Goal: Transaction & Acquisition: Purchase product/service

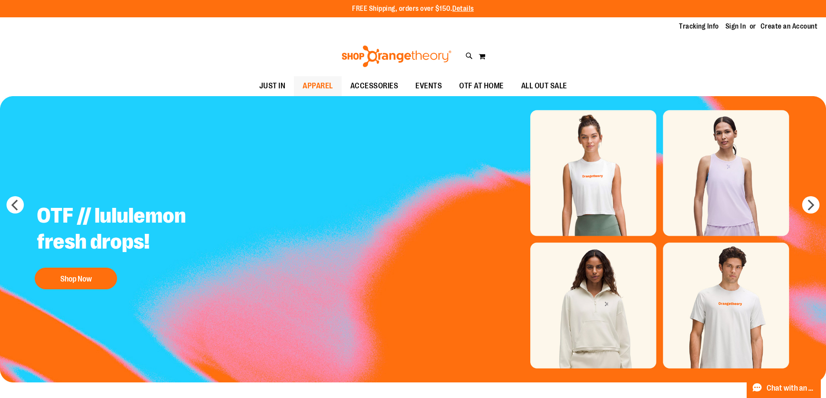
click at [313, 88] on span "APPAREL" at bounding box center [318, 86] width 30 height 20
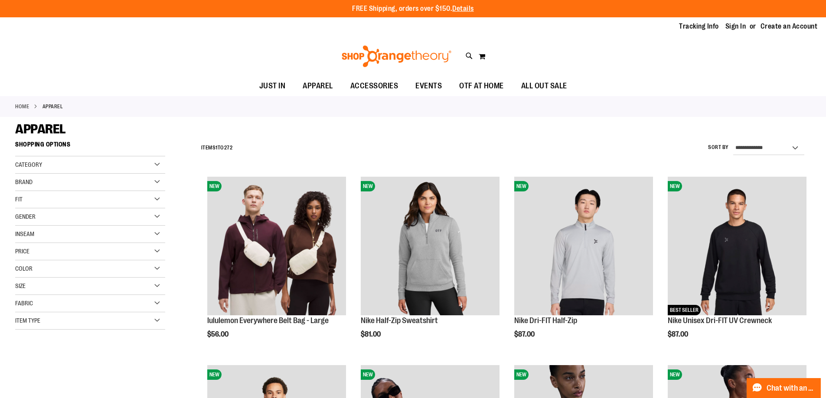
type input "**********"
click at [794, 145] on select "**********" at bounding box center [768, 148] width 71 height 14
select select "*********"
click at [733, 141] on select "**********" at bounding box center [768, 148] width 71 height 14
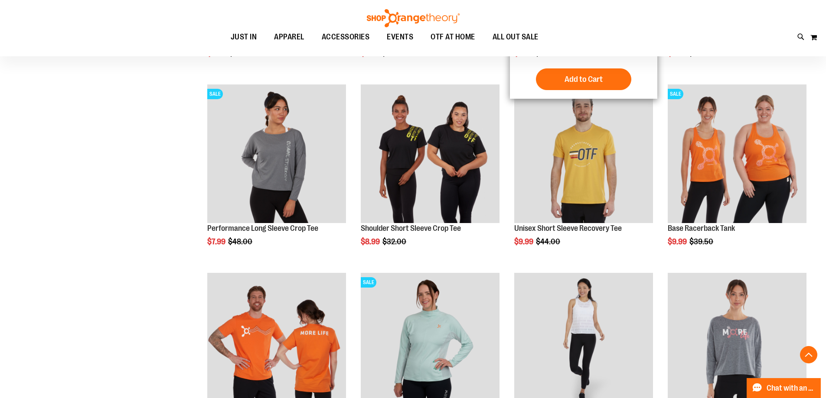
scroll to position [346, 0]
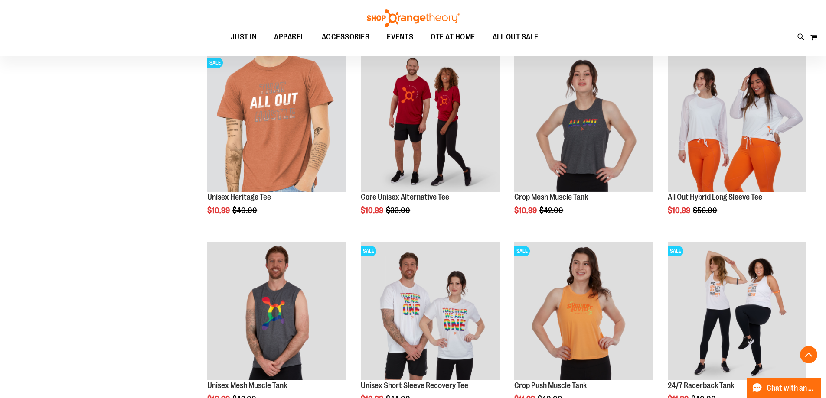
scroll to position [705, 0]
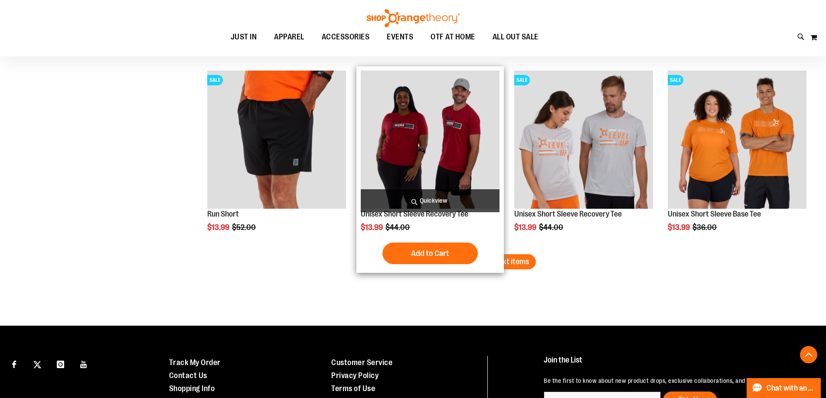
scroll to position [1538, 0]
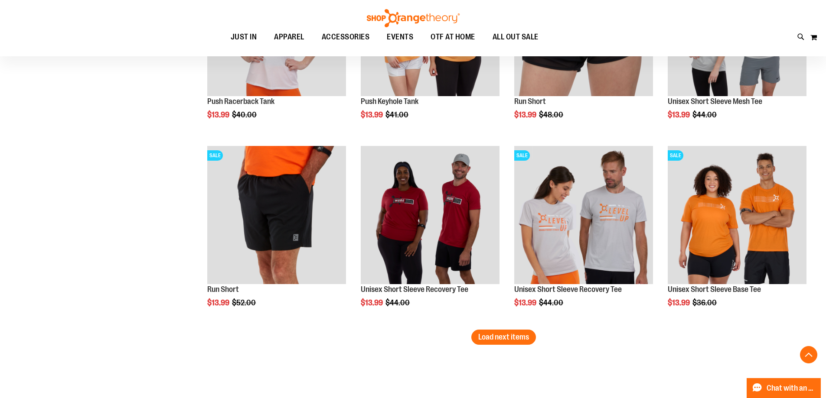
click at [509, 338] on span "Load next items" at bounding box center [503, 337] width 51 height 9
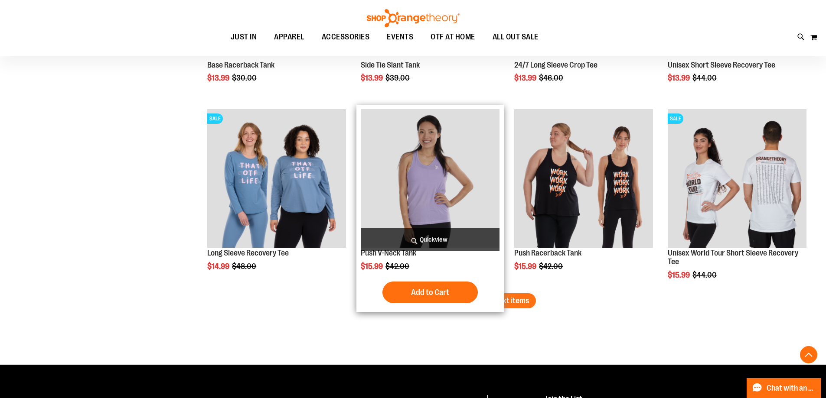
scroll to position [2145, 0]
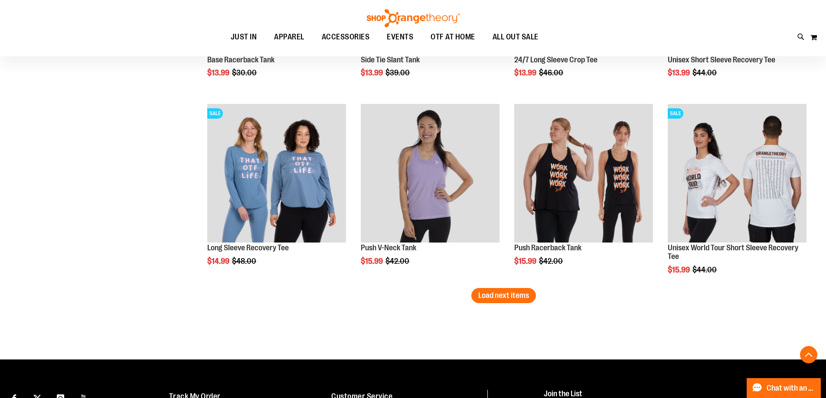
click at [498, 290] on button "Load next items" at bounding box center [503, 295] width 65 height 15
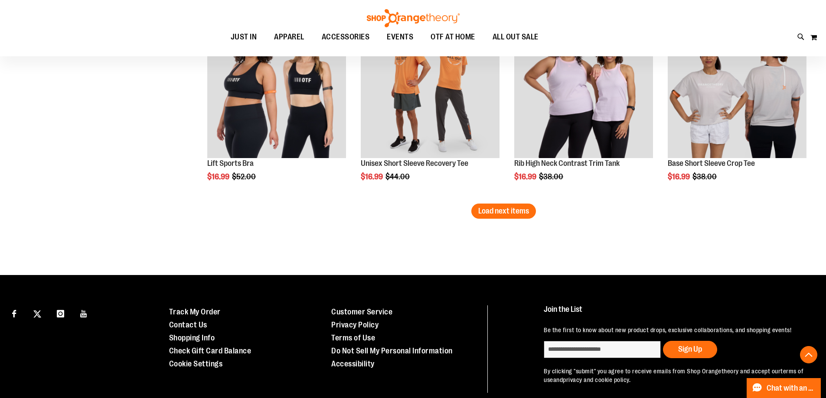
scroll to position [2796, 0]
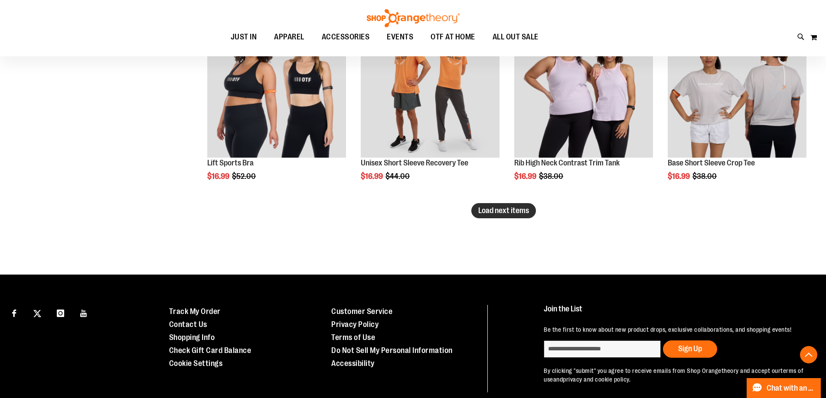
click at [504, 210] on span "Load next items" at bounding box center [503, 210] width 51 height 9
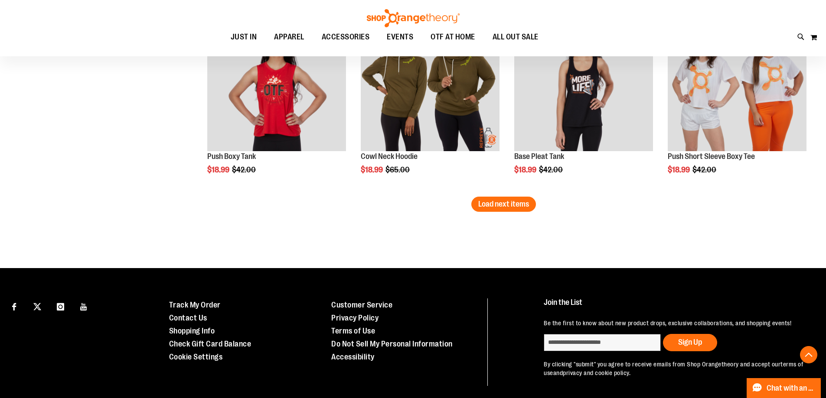
scroll to position [3403, 0]
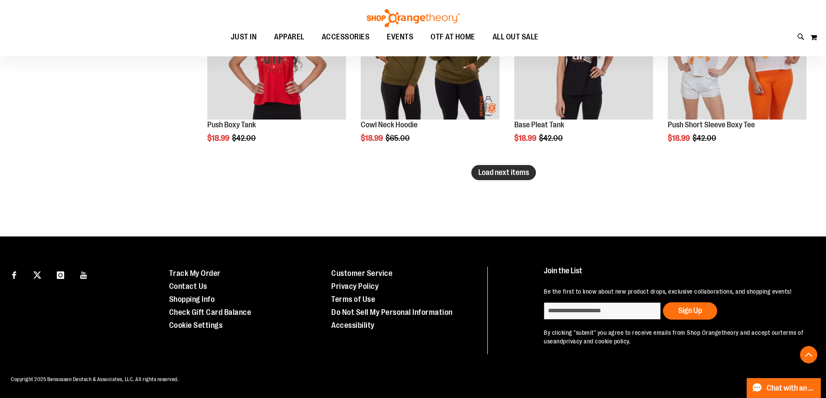
click at [504, 165] on button "Load next items" at bounding box center [503, 172] width 65 height 15
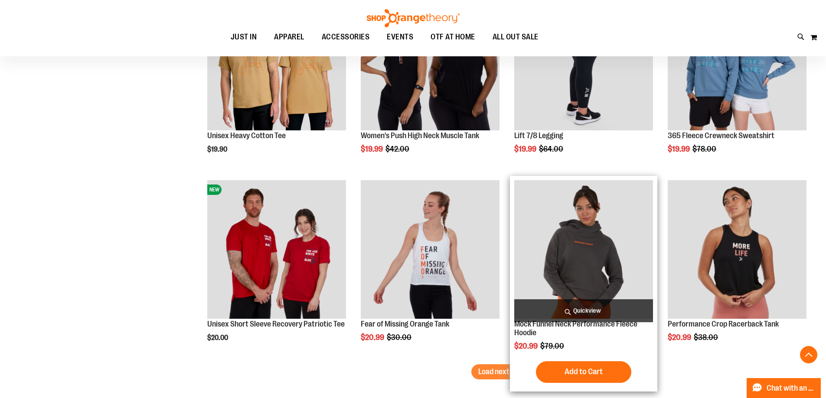
scroll to position [3793, 0]
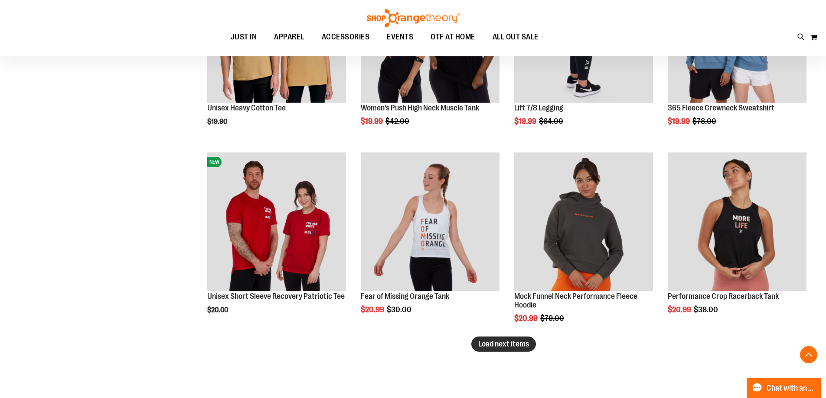
click at [510, 347] on span "Load next items" at bounding box center [503, 344] width 51 height 9
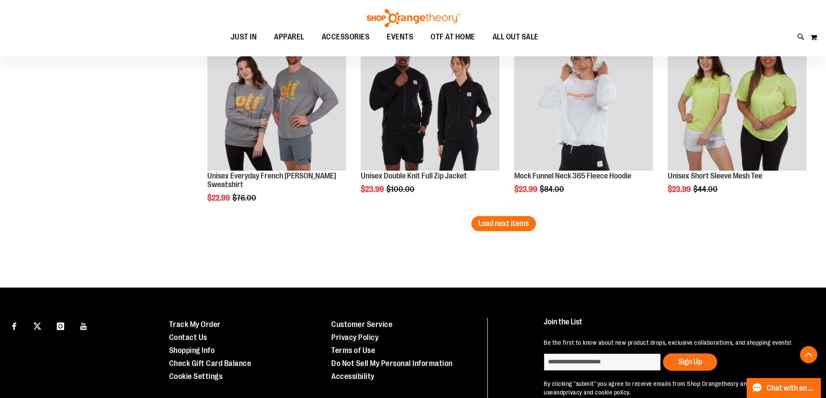
scroll to position [4539, 0]
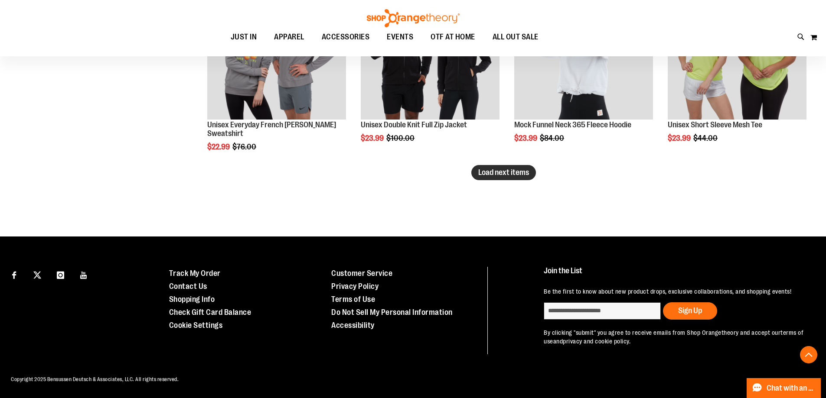
click at [508, 168] on span "Load next items" at bounding box center [503, 172] width 51 height 9
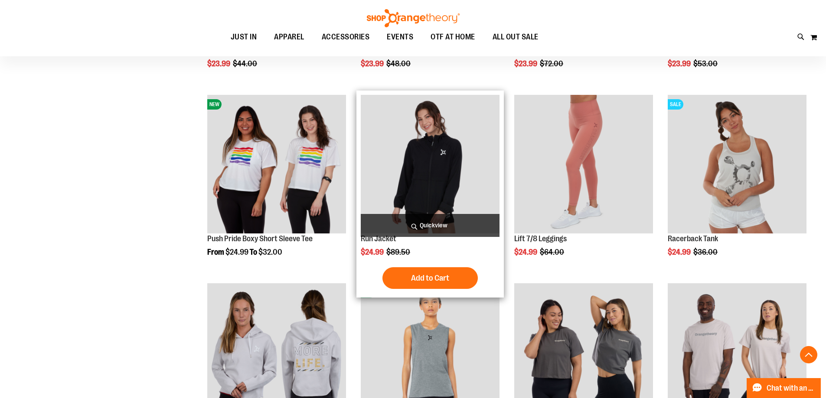
scroll to position [4799, 0]
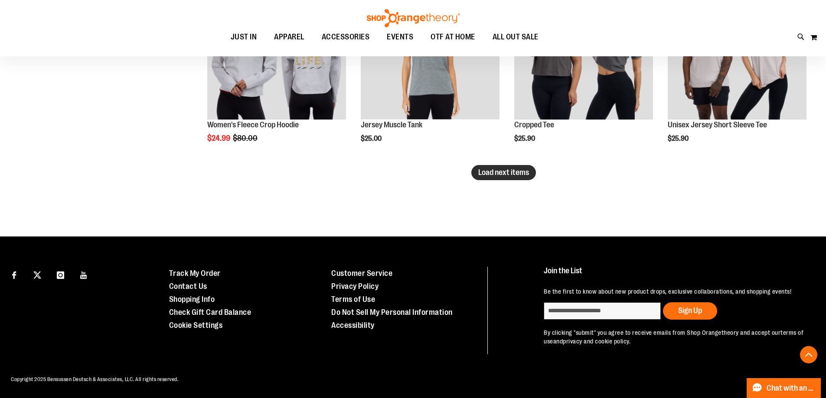
click at [494, 168] on span "Load next items" at bounding box center [503, 172] width 51 height 9
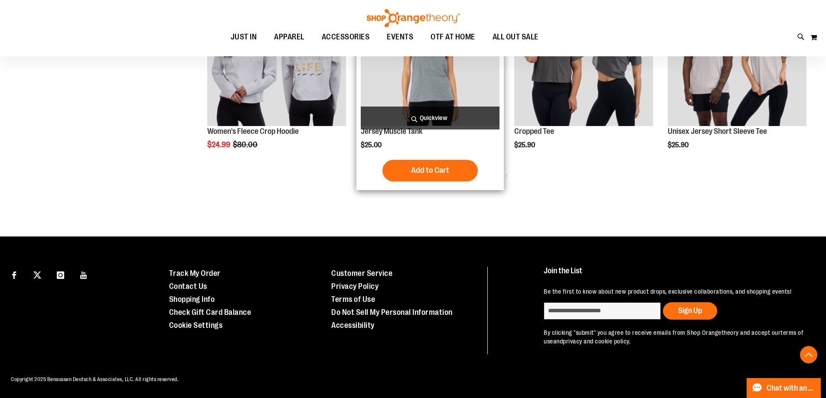
scroll to position [5098, 0]
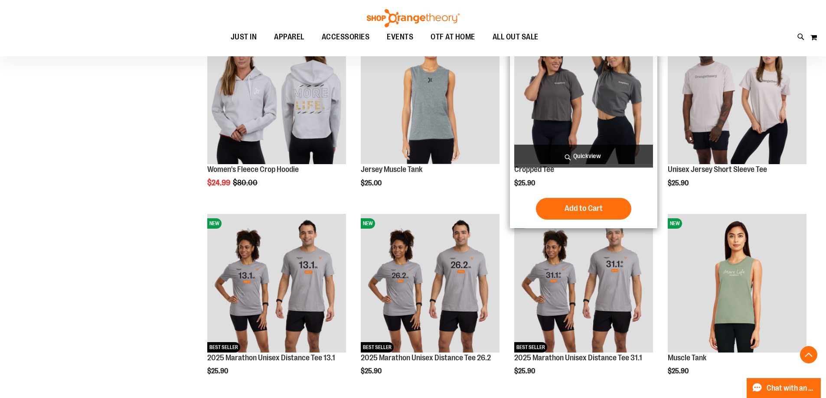
scroll to position [5059, 0]
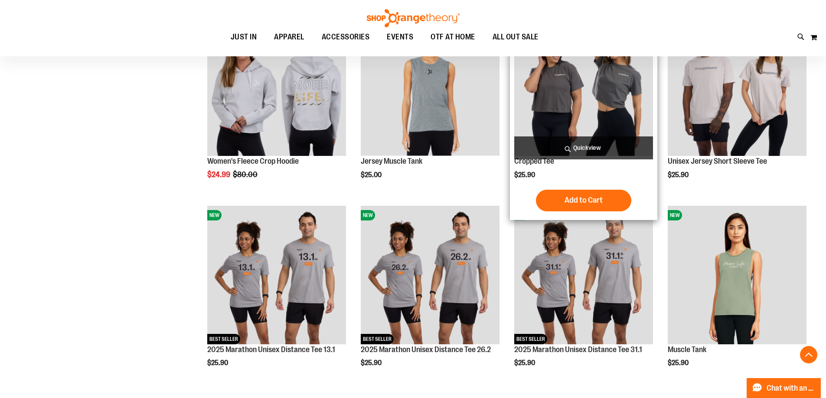
click at [536, 122] on img "product" at bounding box center [583, 86] width 139 height 139
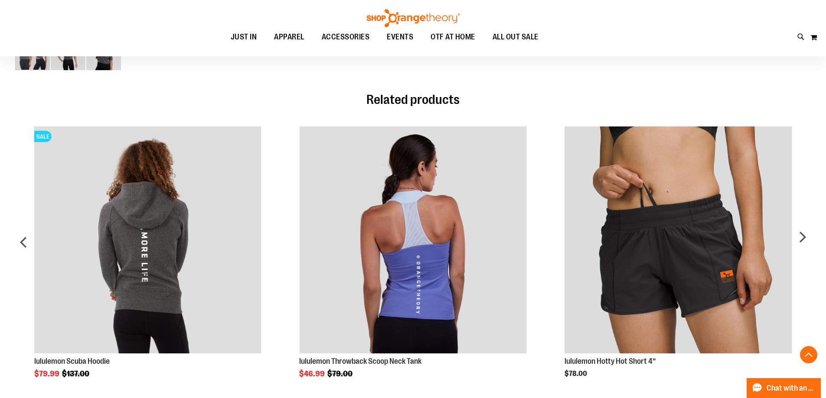
scroll to position [424, 0]
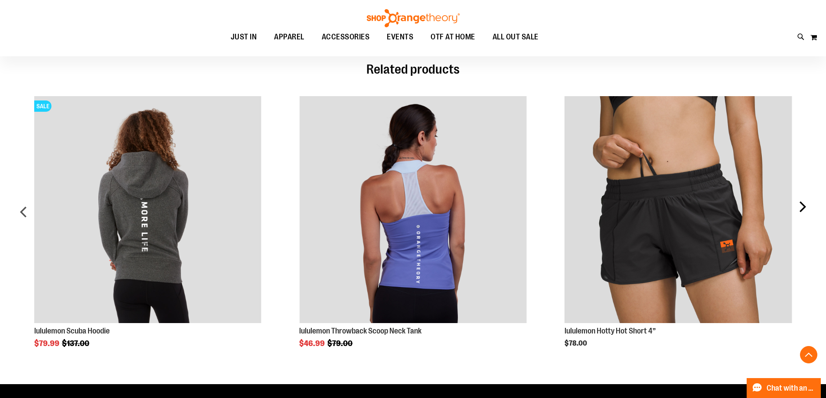
type input "**********"
click at [803, 206] on div "next" at bounding box center [801, 215] width 17 height 264
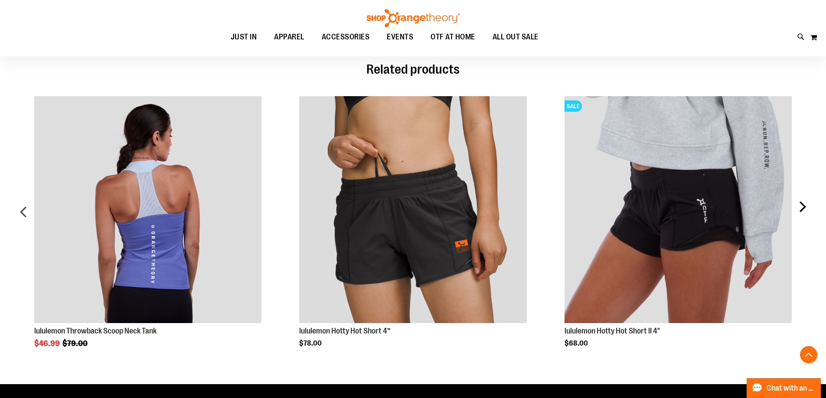
click at [801, 206] on div "next" at bounding box center [801, 215] width 17 height 264
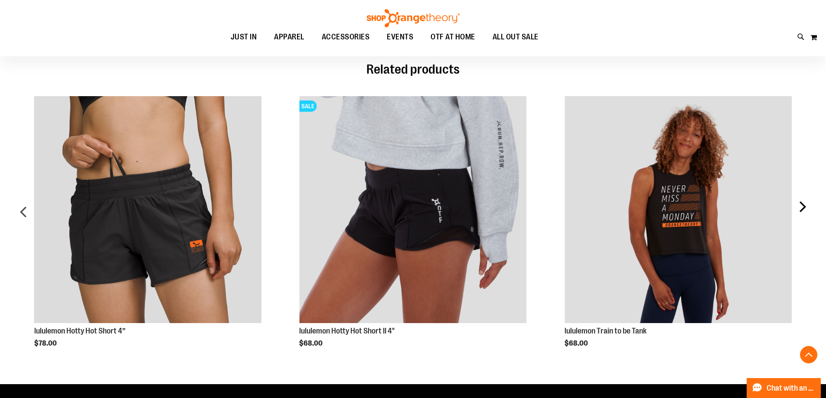
click at [796, 207] on div "next" at bounding box center [801, 215] width 17 height 264
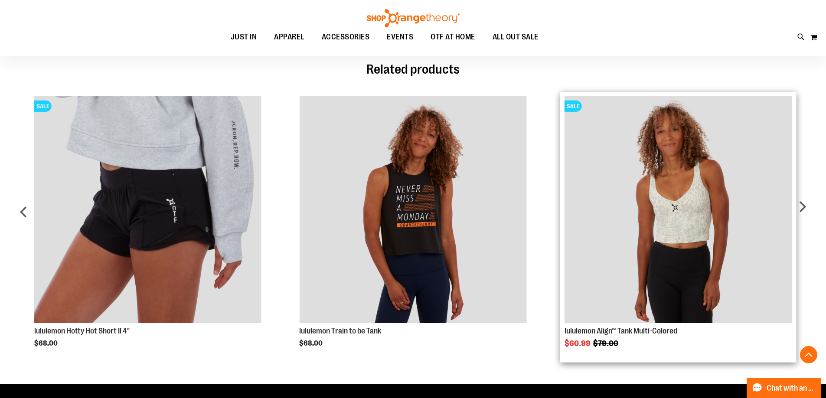
drag, startPoint x: 795, startPoint y: 207, endPoint x: 790, endPoint y: 212, distance: 6.7
click at [793, 209] on div "Mock Funnel Neck 365 Fleece Hoodie $23.99 Regular Price $84.00 SALE" at bounding box center [413, 227] width 796 height 271
click at [755, 206] on img "Product Page Link" at bounding box center [678, 209] width 227 height 227
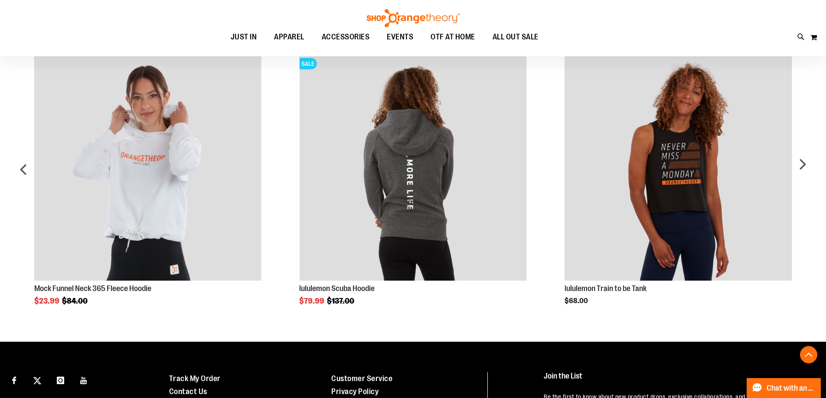
scroll to position [564, 0]
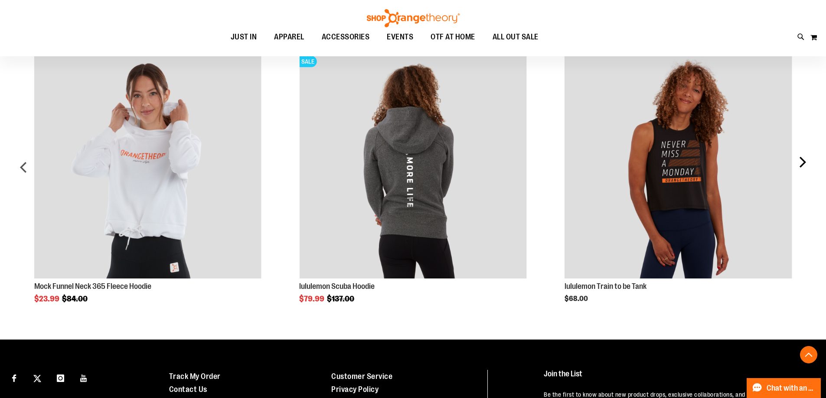
type input "**********"
click at [801, 161] on div "next" at bounding box center [801, 171] width 17 height 264
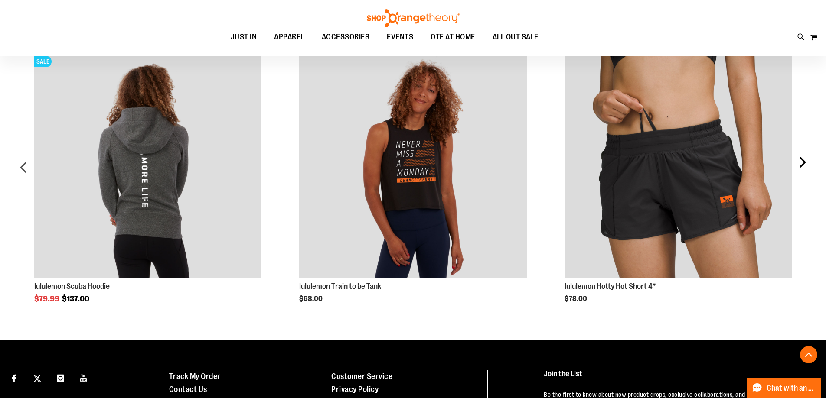
click at [800, 163] on div "next" at bounding box center [801, 171] width 17 height 264
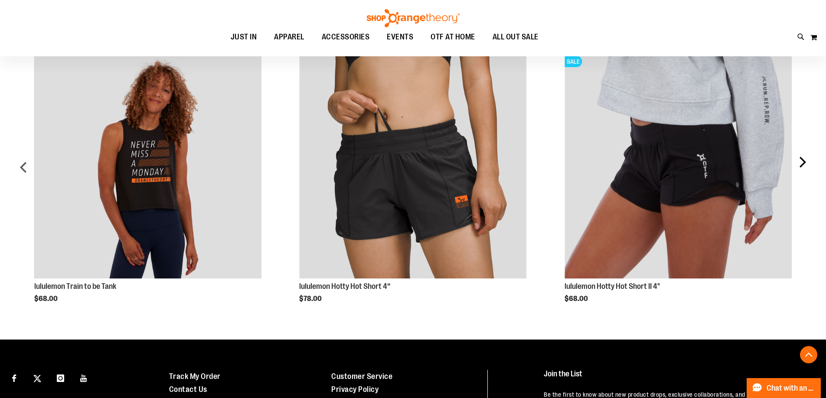
click at [800, 163] on div "next" at bounding box center [801, 171] width 17 height 264
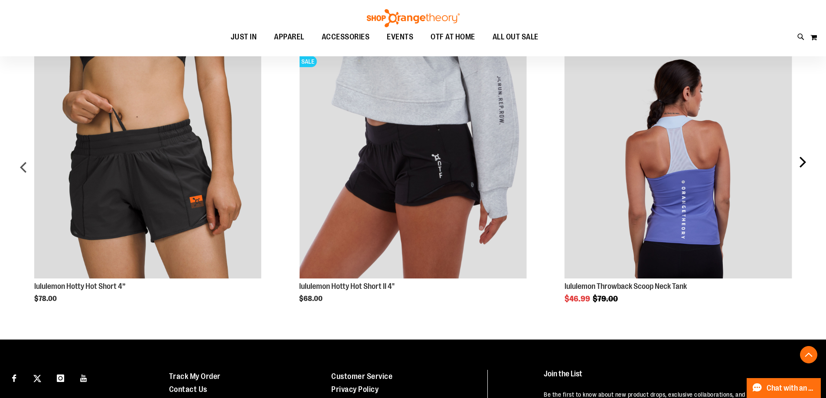
click at [800, 163] on div "next" at bounding box center [801, 171] width 17 height 264
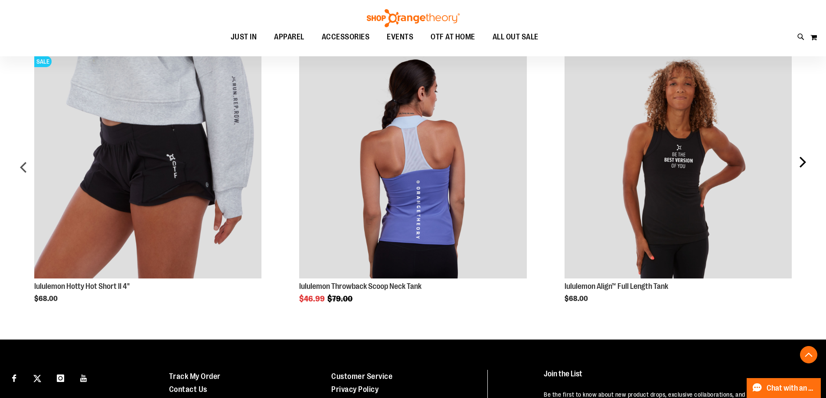
click at [800, 163] on div "next" at bounding box center [801, 171] width 17 height 264
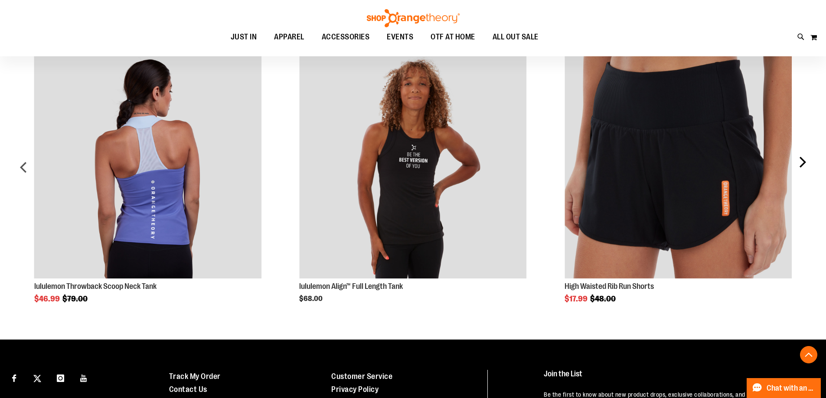
click at [800, 163] on div "next" at bounding box center [801, 171] width 17 height 264
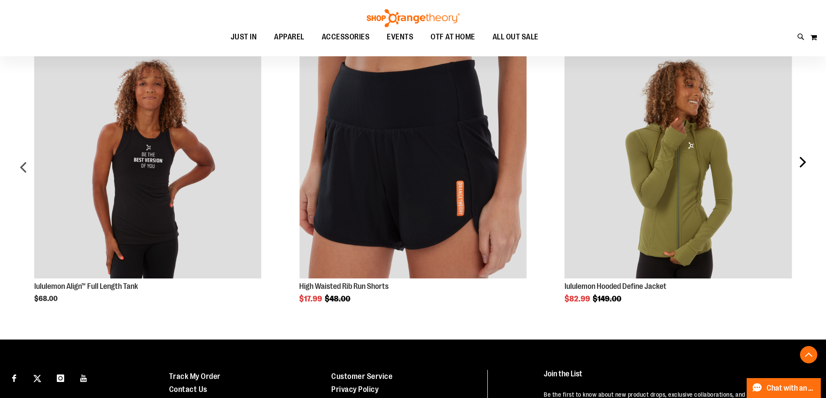
click at [800, 163] on div "next" at bounding box center [801, 171] width 17 height 264
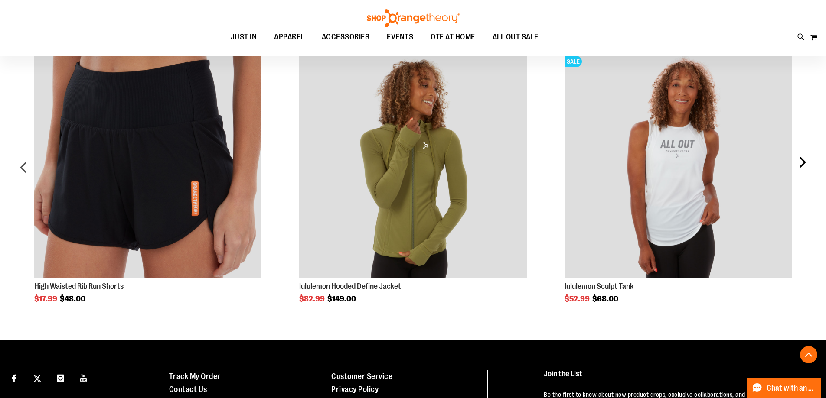
click at [800, 163] on div "next" at bounding box center [801, 171] width 17 height 264
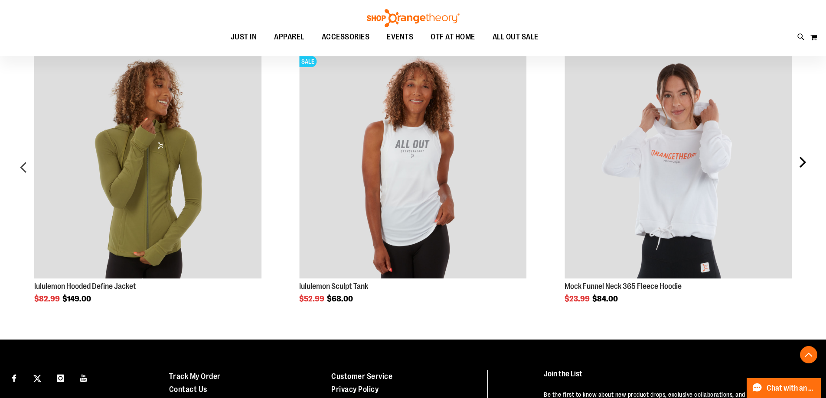
click at [800, 163] on div "next" at bounding box center [801, 171] width 17 height 264
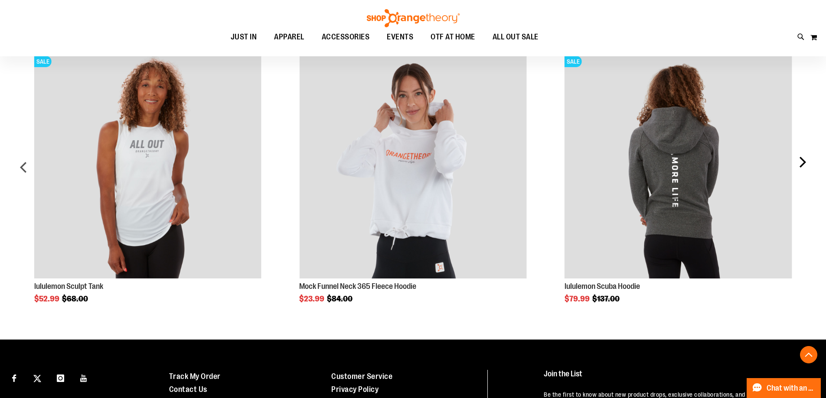
click at [800, 163] on div "next" at bounding box center [801, 171] width 17 height 264
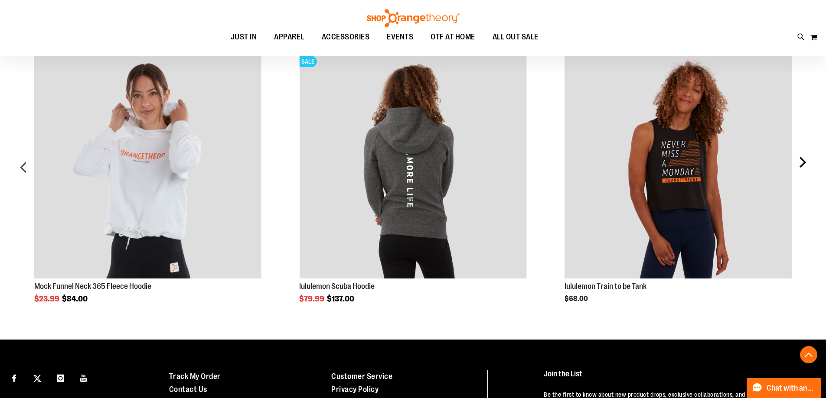
click at [798, 161] on div "next" at bounding box center [801, 171] width 17 height 264
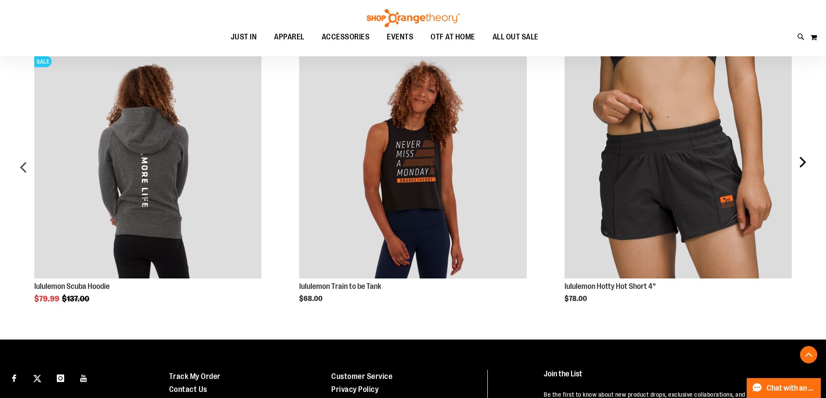
click at [798, 161] on div "next" at bounding box center [801, 171] width 17 height 264
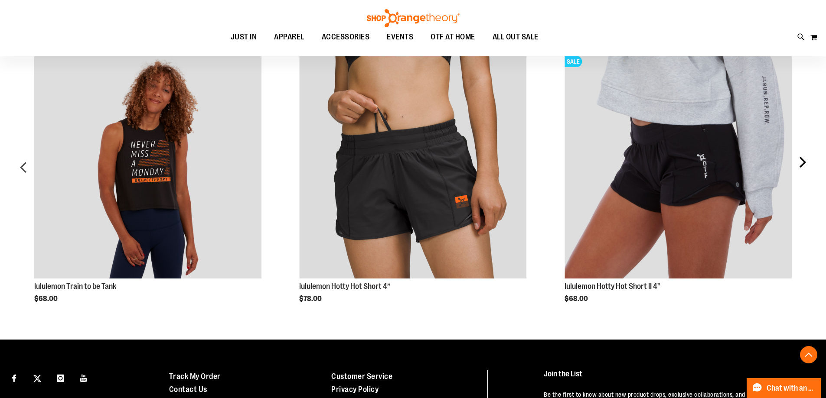
click at [798, 161] on div "next" at bounding box center [801, 171] width 17 height 264
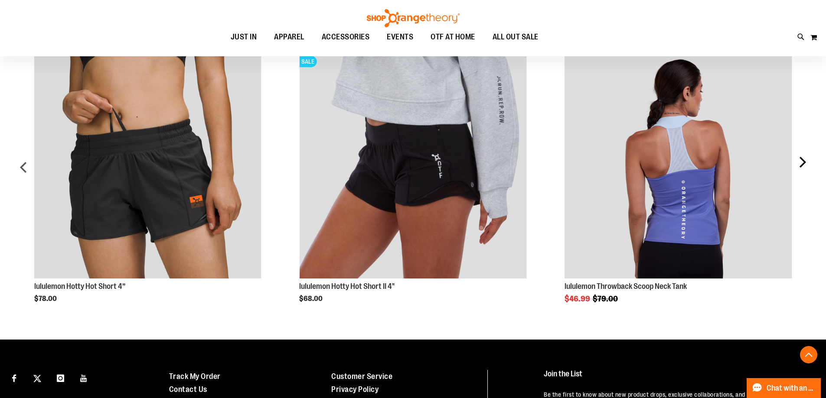
click at [798, 161] on div "next" at bounding box center [801, 171] width 17 height 264
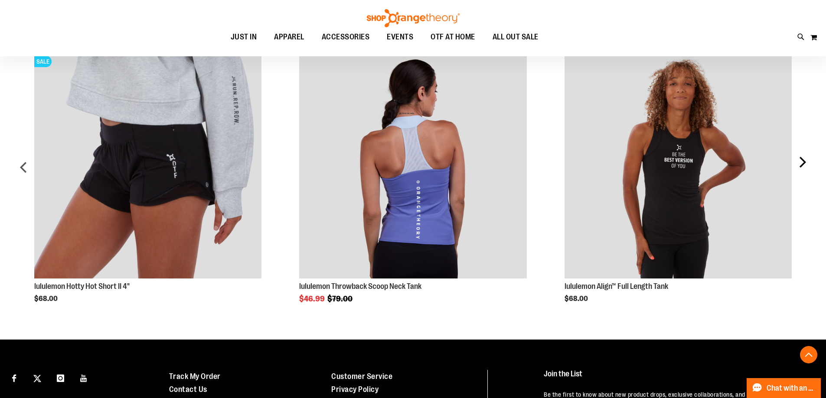
click at [798, 161] on div "next" at bounding box center [801, 171] width 17 height 264
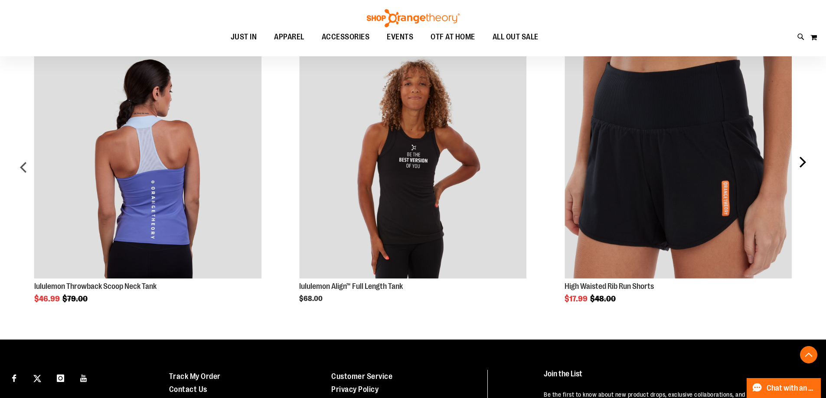
click at [798, 161] on div "next" at bounding box center [801, 171] width 17 height 264
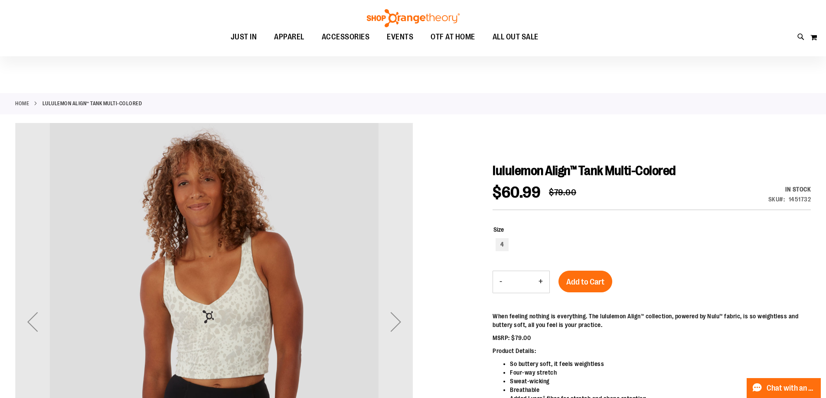
scroll to position [0, 0]
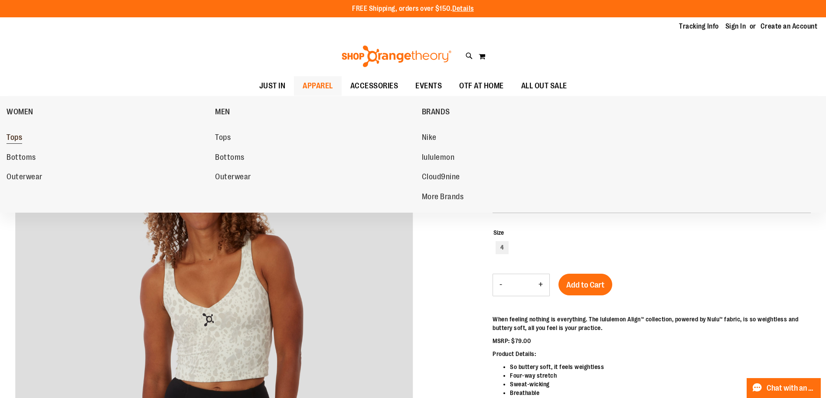
click at [15, 139] on span "Tops" at bounding box center [15, 138] width 16 height 11
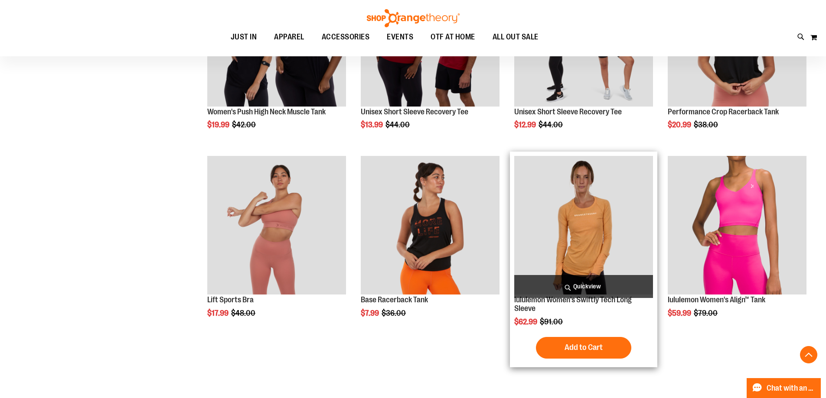
scroll to position [650, 0]
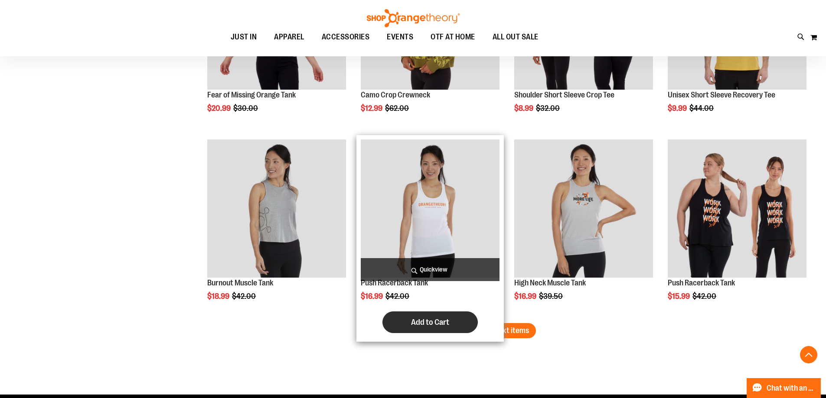
scroll to position [1561, 0]
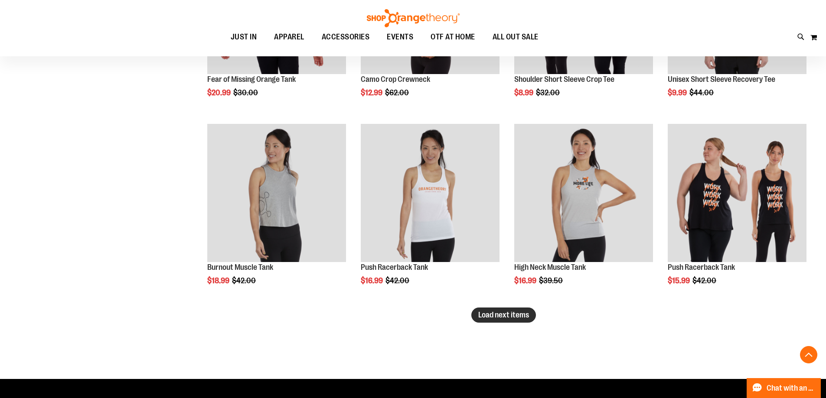
type input "**********"
click at [522, 310] on button "Load next items" at bounding box center [503, 315] width 65 height 15
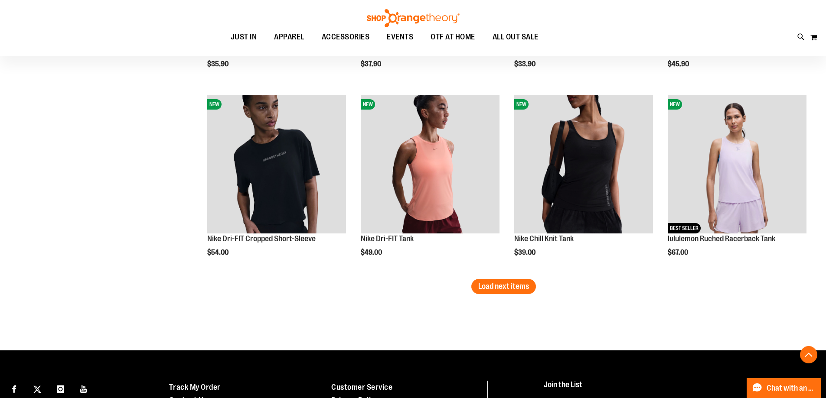
scroll to position [2168, 0]
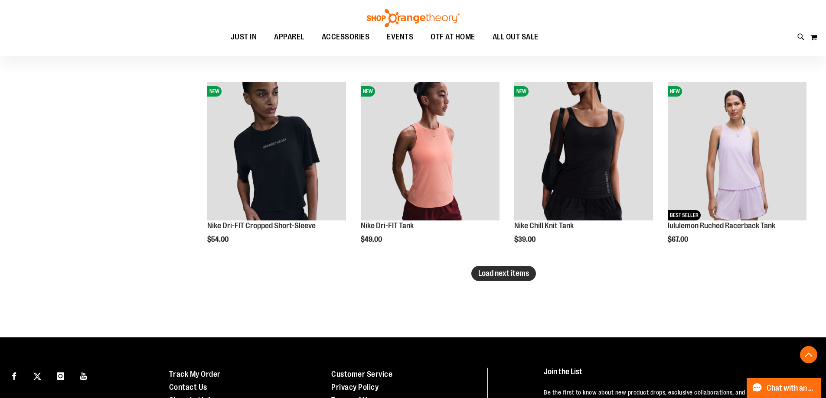
click at [524, 269] on button "Load next items" at bounding box center [503, 273] width 65 height 15
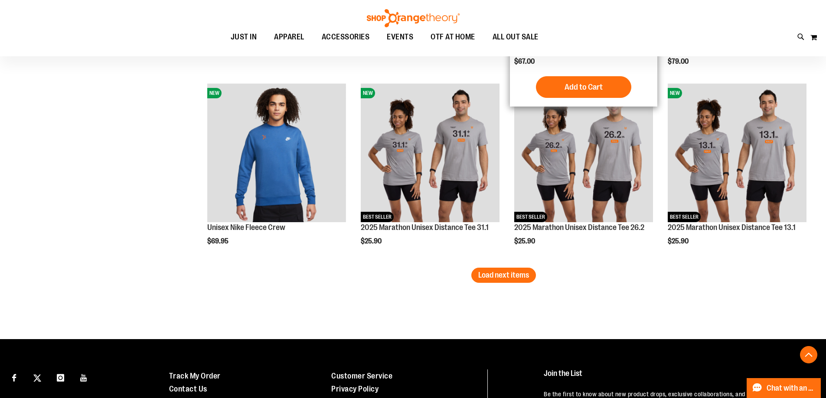
scroll to position [2775, 0]
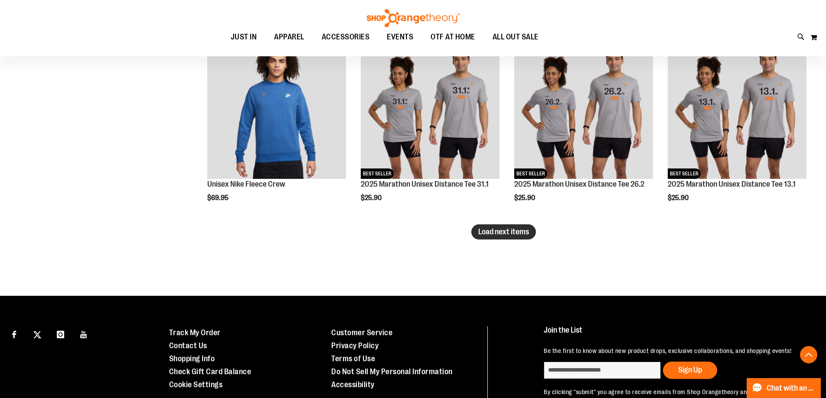
click at [488, 228] on span "Load next items" at bounding box center [503, 232] width 51 height 9
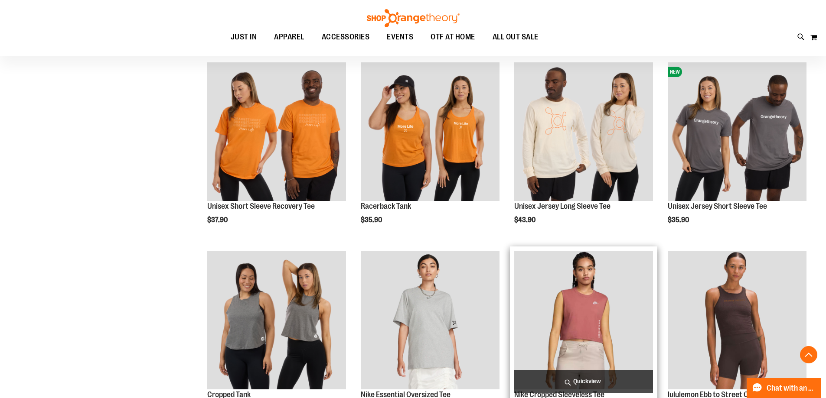
scroll to position [2948, 0]
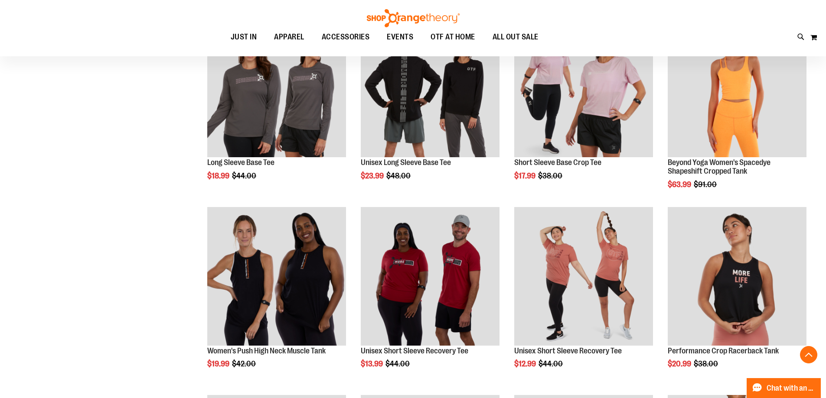
scroll to position [0, 0]
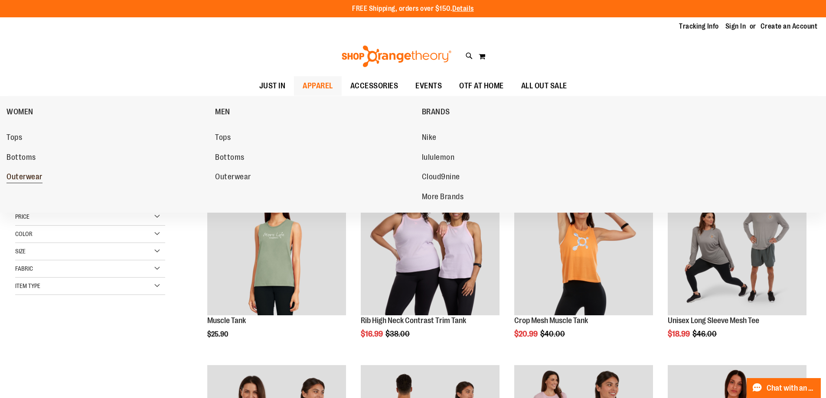
click at [41, 171] on link "Outerwear" at bounding box center [107, 178] width 200 height 16
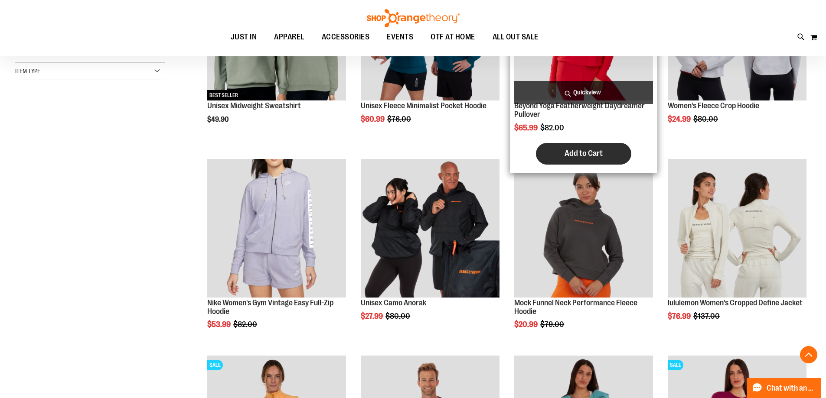
scroll to position [216, 0]
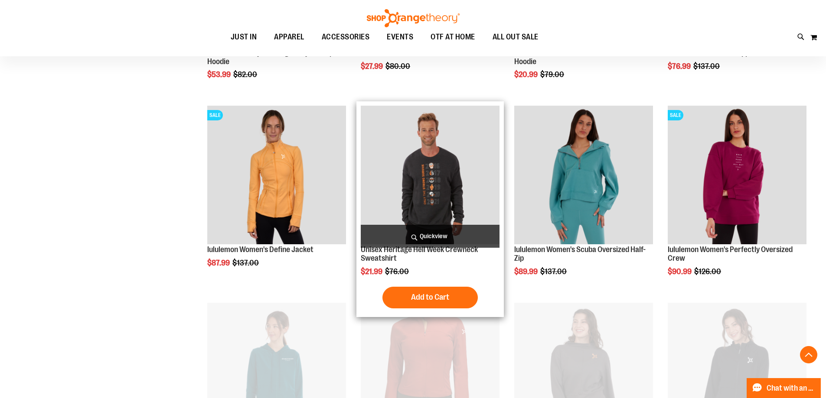
scroll to position [477, 0]
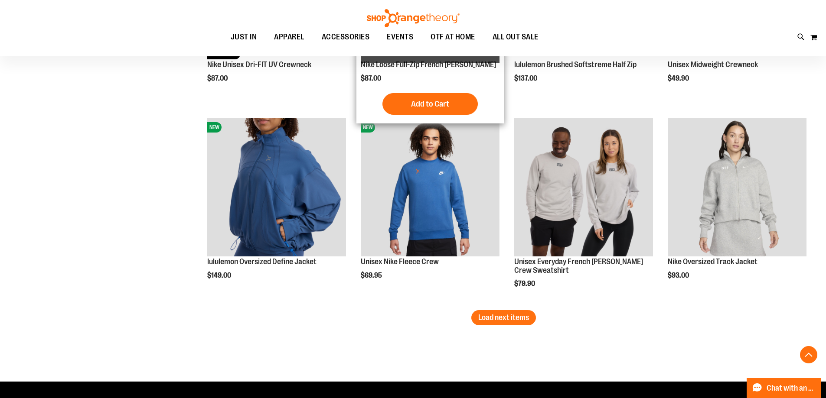
scroll to position [1647, 0]
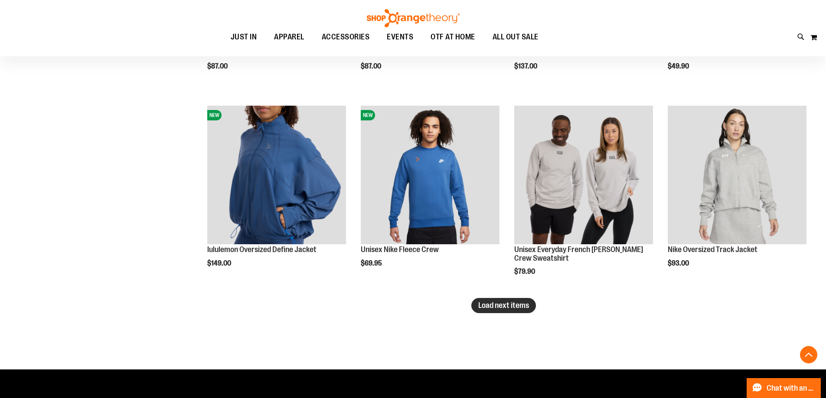
type input "**********"
click at [508, 308] on span "Load next items" at bounding box center [503, 305] width 51 height 9
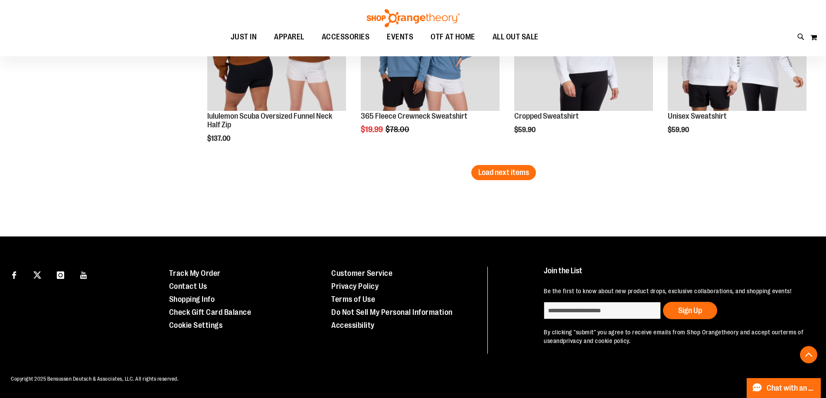
scroll to position [2380, 0]
click at [499, 169] on button "Load next items" at bounding box center [503, 172] width 65 height 15
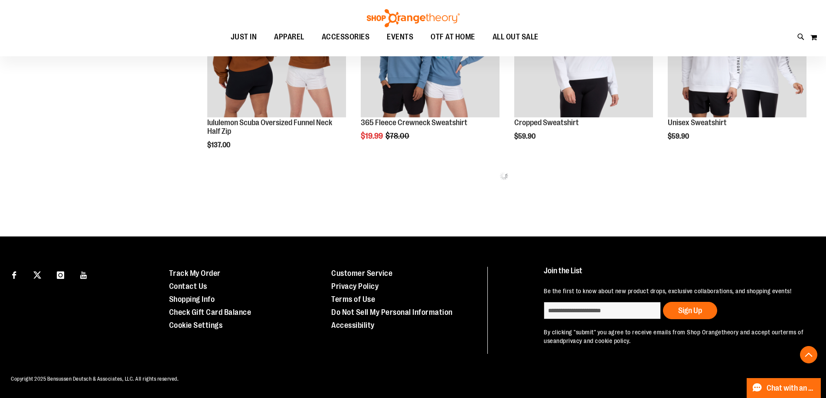
scroll to position [2380, 0]
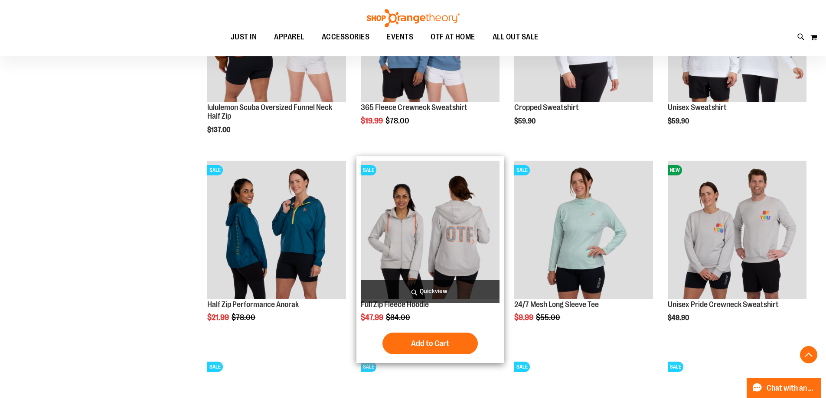
drag, startPoint x: 464, startPoint y: 217, endPoint x: 460, endPoint y: 225, distance: 9.5
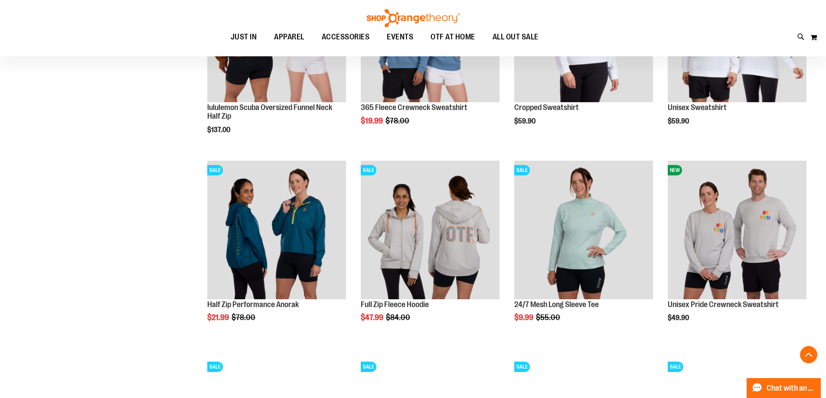
drag, startPoint x: 460, startPoint y: 225, endPoint x: 67, endPoint y: 211, distance: 393.1
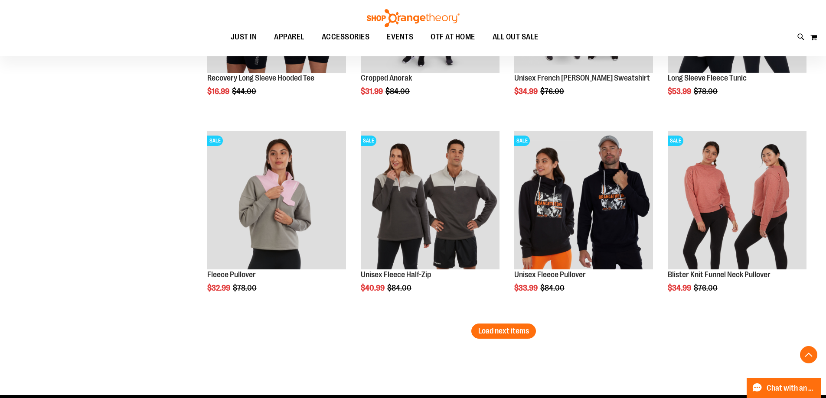
scroll to position [2798, 0]
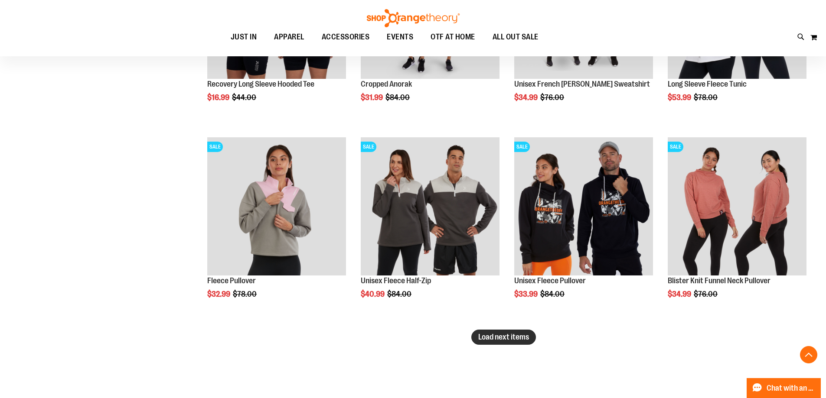
click at [517, 340] on span "Load next items" at bounding box center [503, 337] width 51 height 9
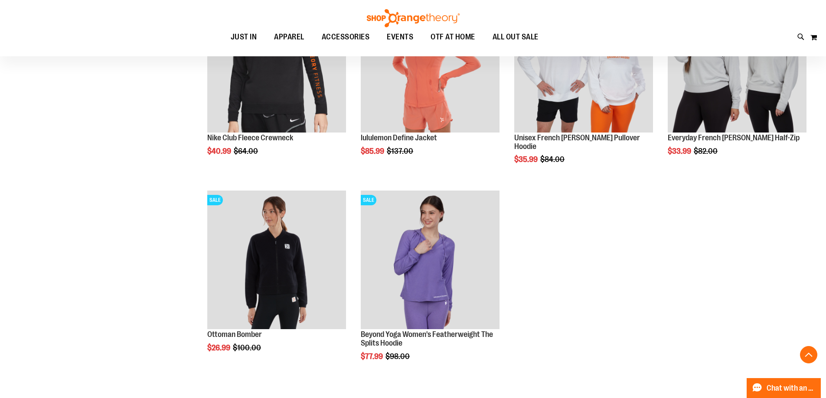
scroll to position [3145, 0]
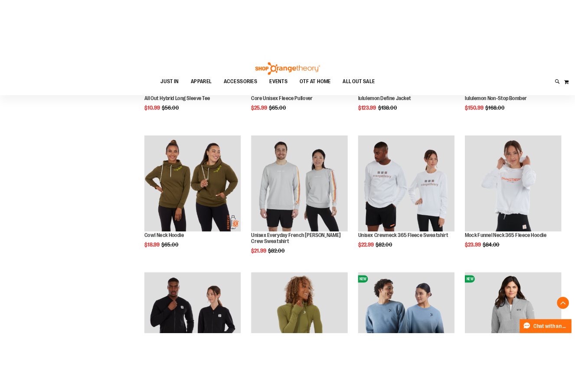
scroll to position [1020, 0]
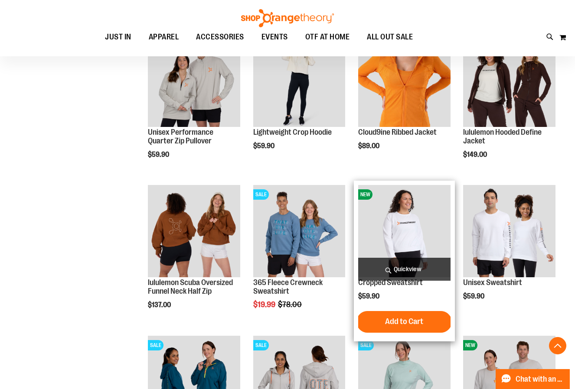
scroll to position [1627, 0]
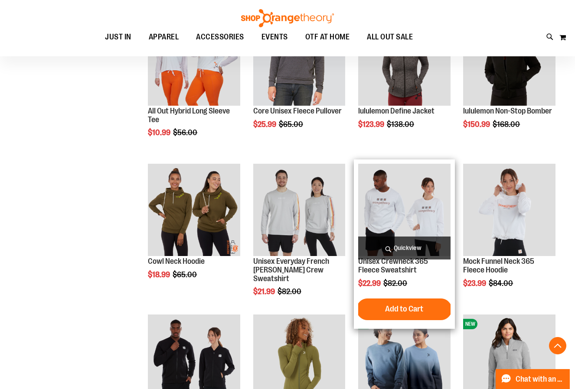
scroll to position [760, 0]
